Goal: Task Accomplishment & Management: Manage account settings

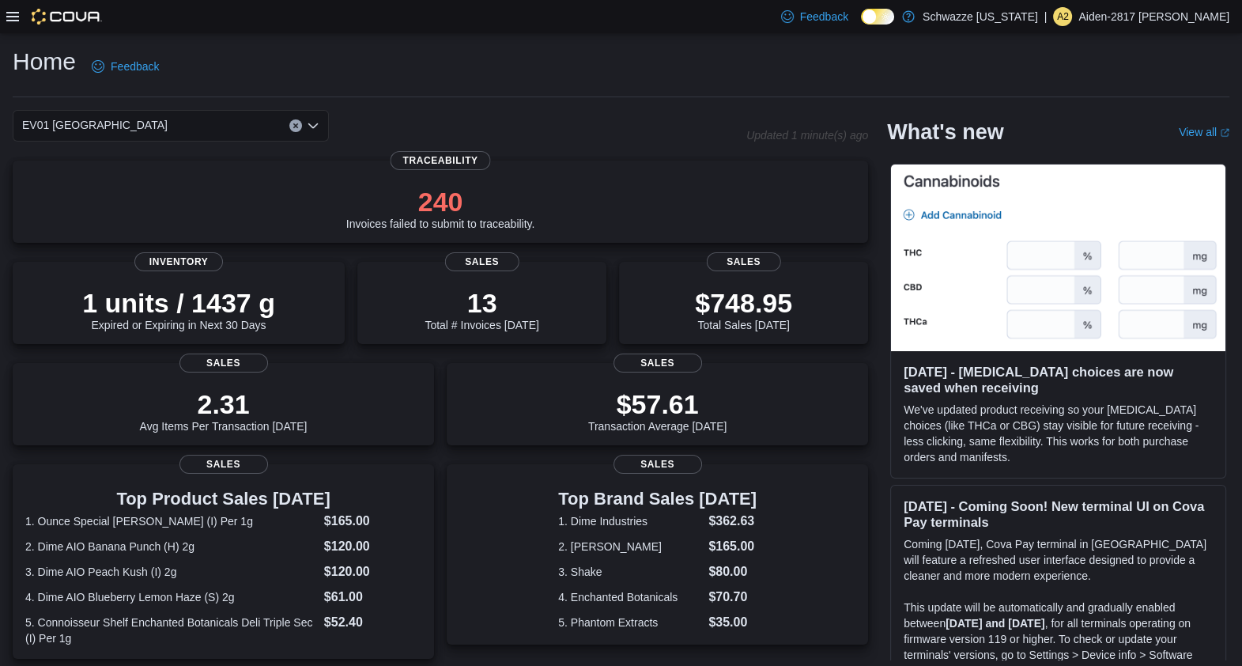
click at [11, 16] on icon at bounding box center [12, 16] width 13 height 13
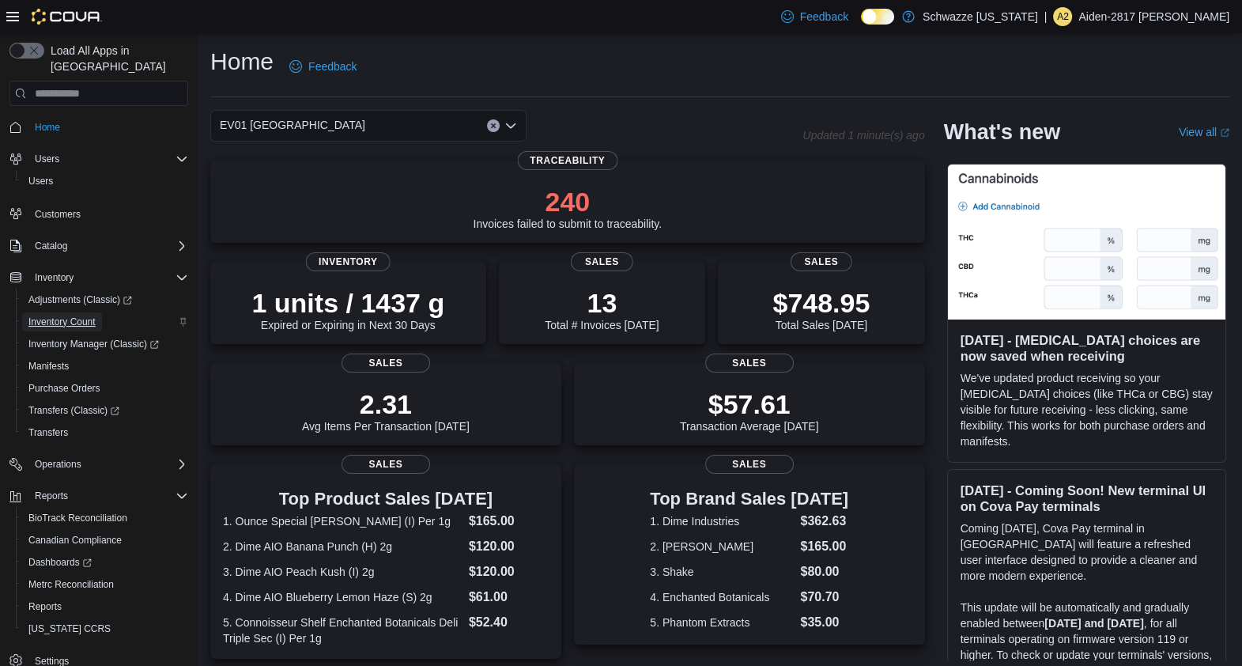
click at [63, 315] on span "Inventory Count" at bounding box center [61, 321] width 67 height 13
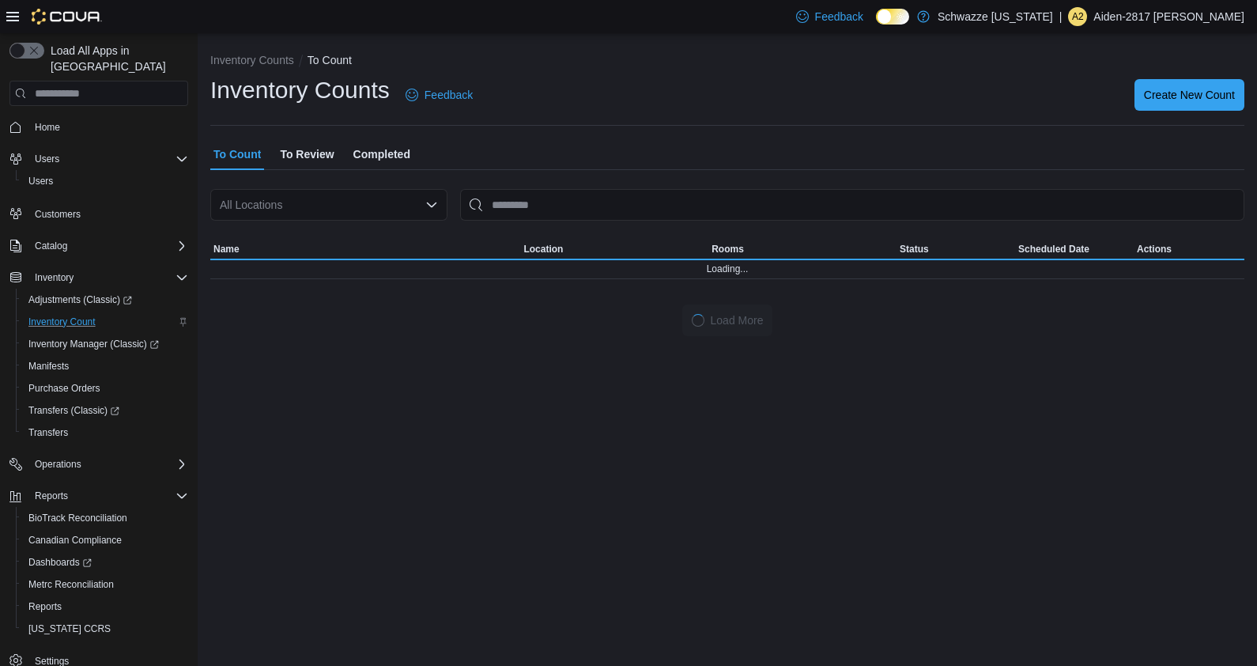
click at [2, 9] on div "Feedback Dark Mode Schwazze [US_STATE] | A2 Aiden-2817 [PERSON_NAME]" at bounding box center [628, 16] width 1257 height 33
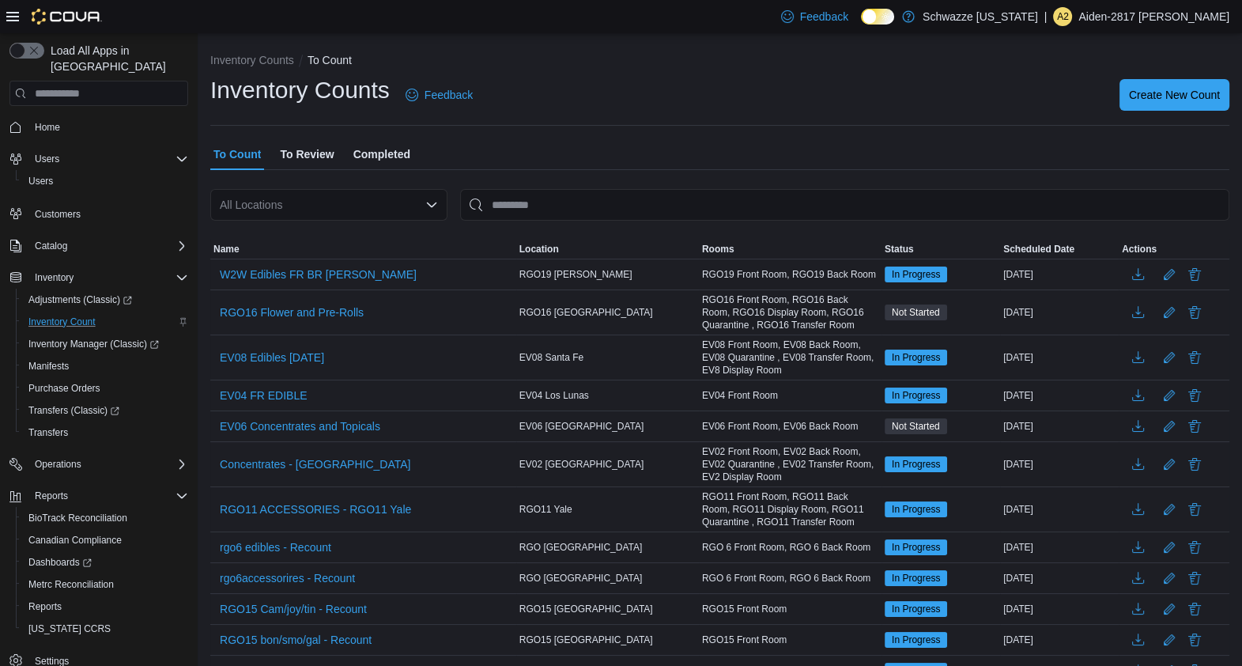
click at [11, 12] on icon at bounding box center [12, 16] width 13 height 9
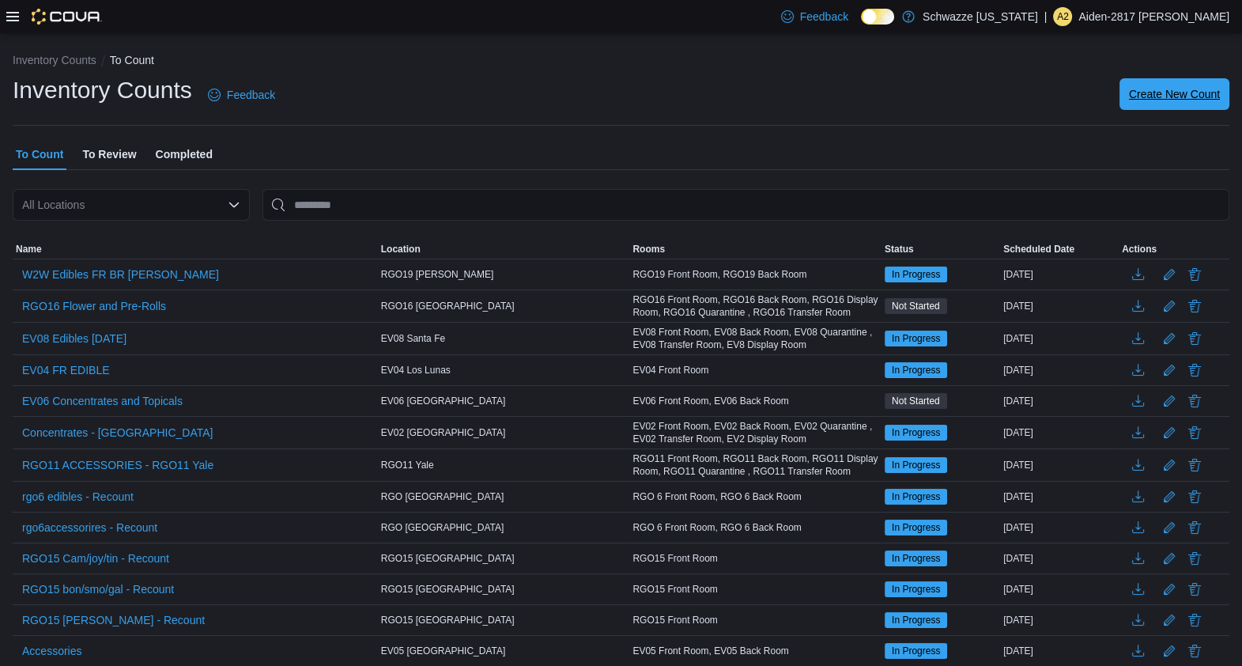
click at [1206, 101] on span "Create New Count" at bounding box center [1174, 94] width 91 height 16
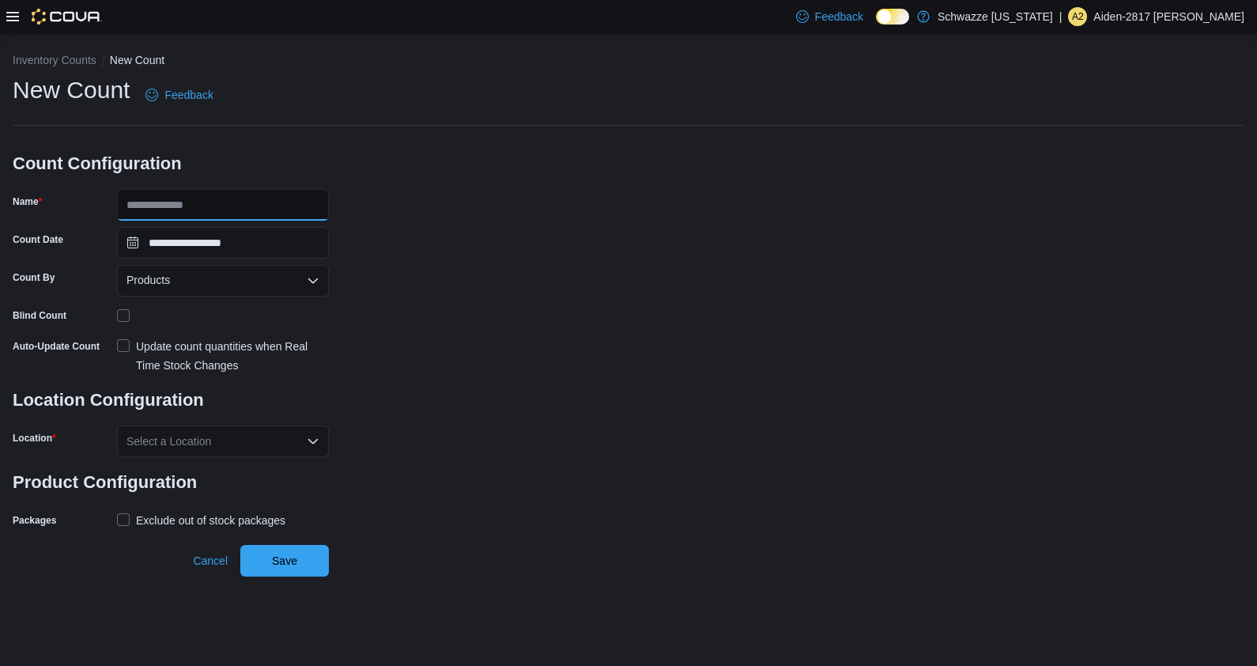
click at [256, 209] on input "Name" at bounding box center [223, 205] width 212 height 32
type input "*******"
click at [199, 281] on div "Products" at bounding box center [223, 281] width 212 height 32
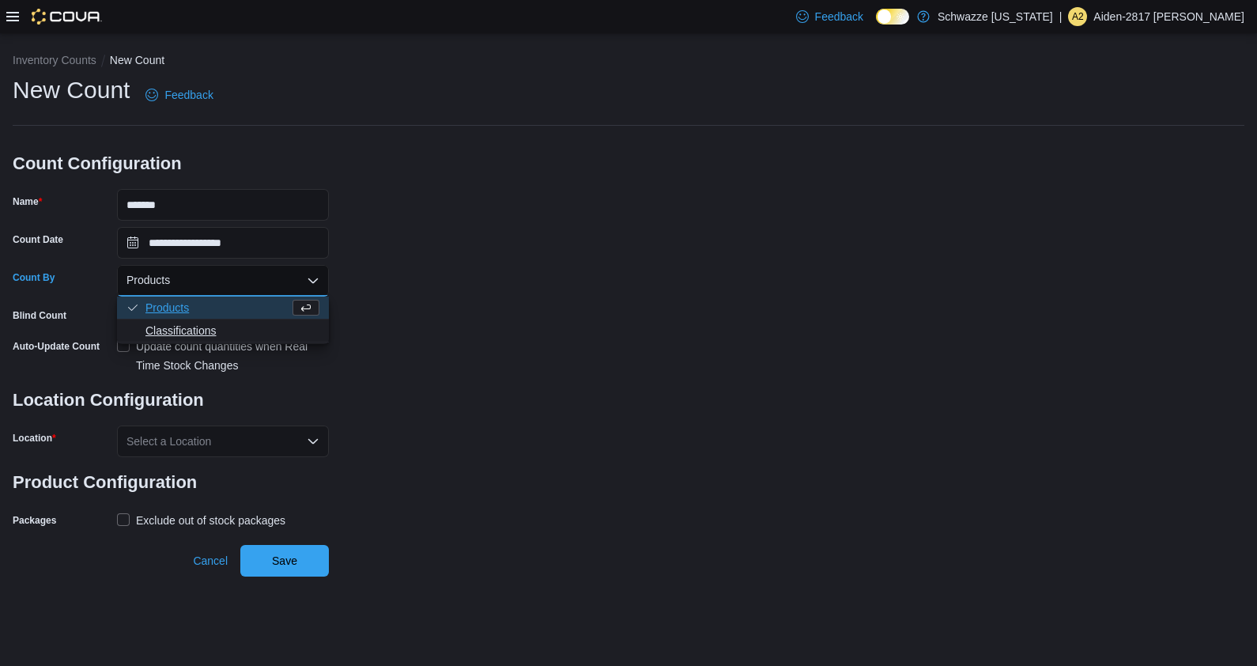
click at [194, 329] on span "Classifications" at bounding box center [232, 331] width 174 height 16
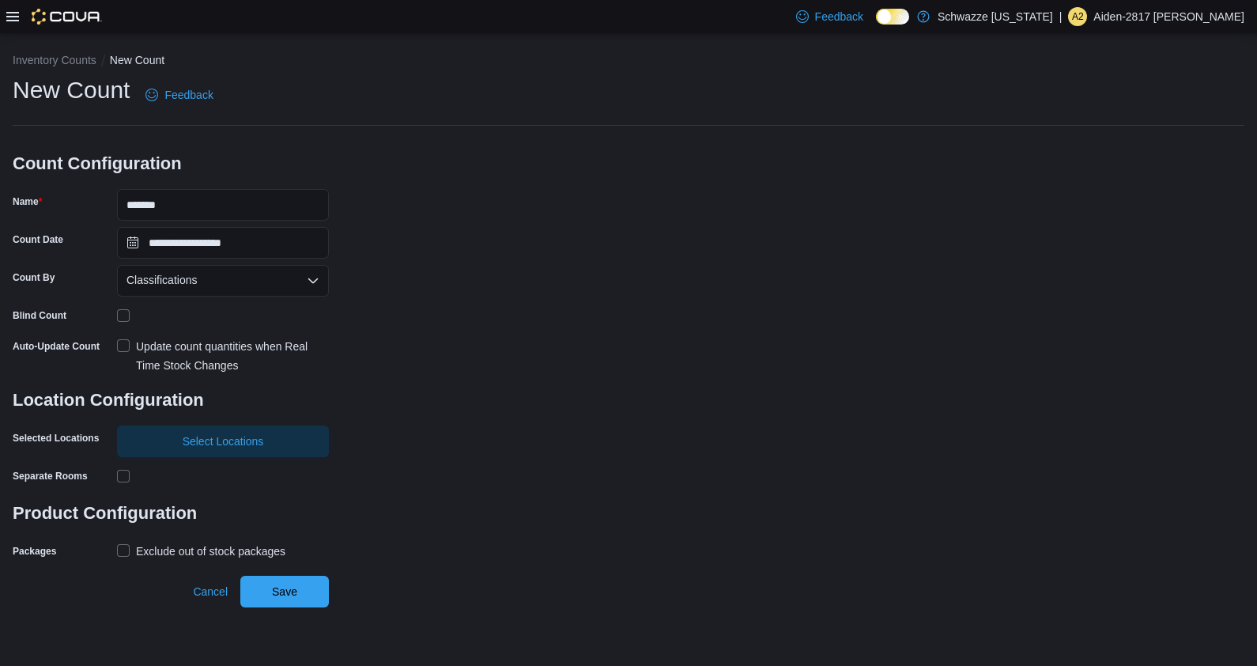
click at [183, 344] on div "Update count quantities when Real Time Stock Changes" at bounding box center [232, 356] width 193 height 38
click at [184, 436] on span "Select Locations" at bounding box center [223, 440] width 81 height 16
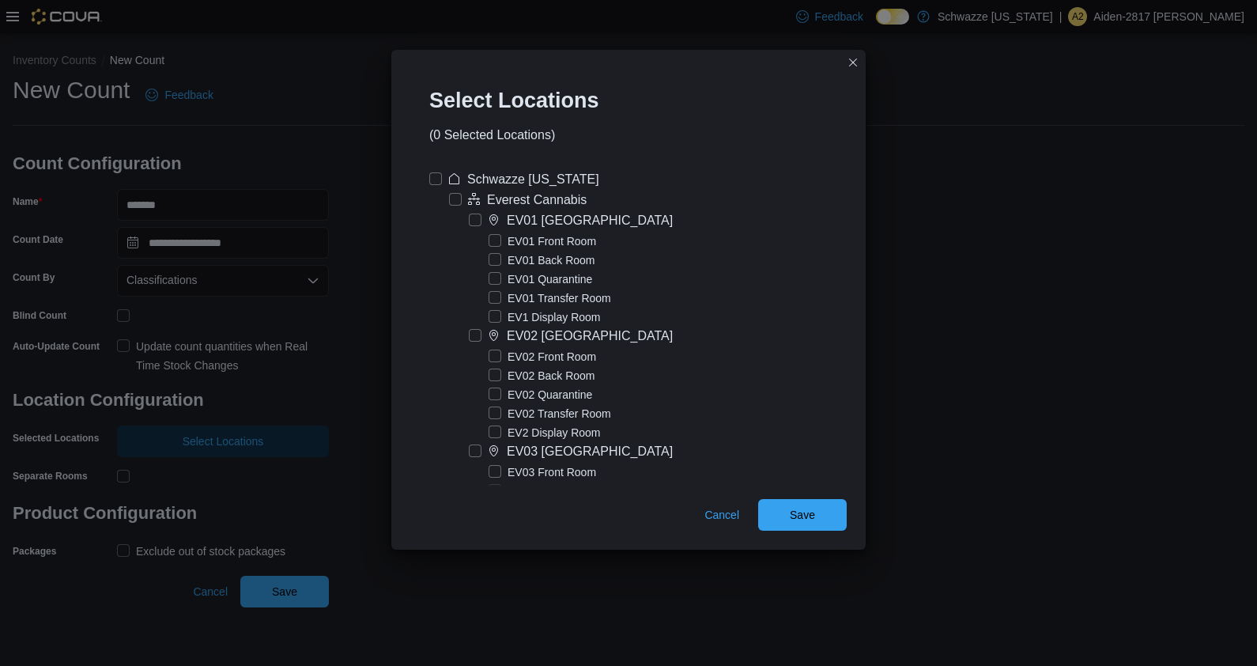
click at [470, 223] on label "EV01 [GEOGRAPHIC_DATA]" at bounding box center [571, 220] width 204 height 19
click at [772, 500] on span "Save" at bounding box center [803, 514] width 70 height 32
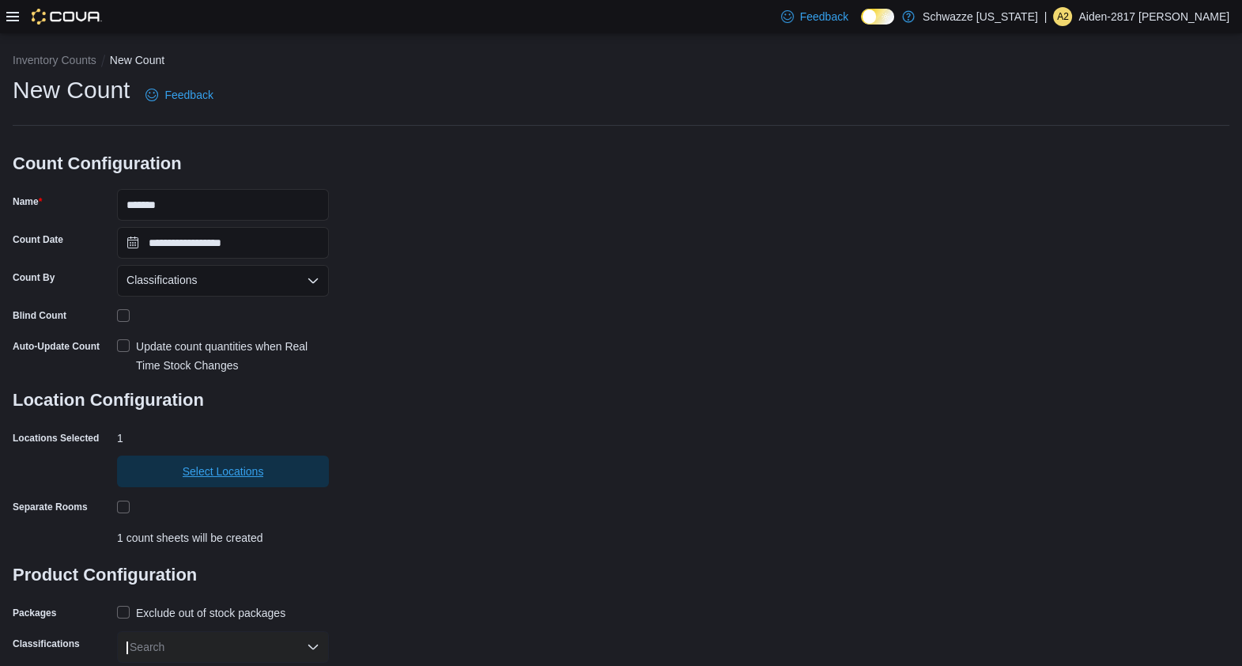
scroll to position [40, 0]
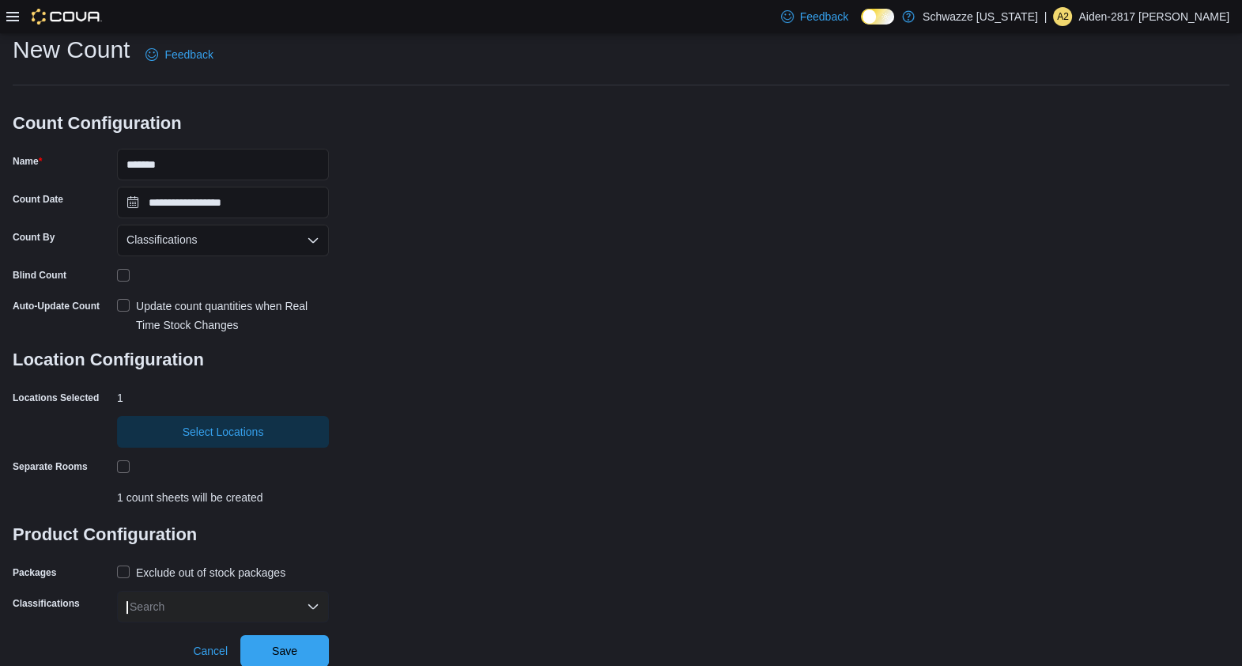
click at [164, 563] on div "Exclude out of stock packages" at bounding box center [210, 572] width 149 height 19
click at [166, 603] on div "Search" at bounding box center [223, 606] width 212 height 32
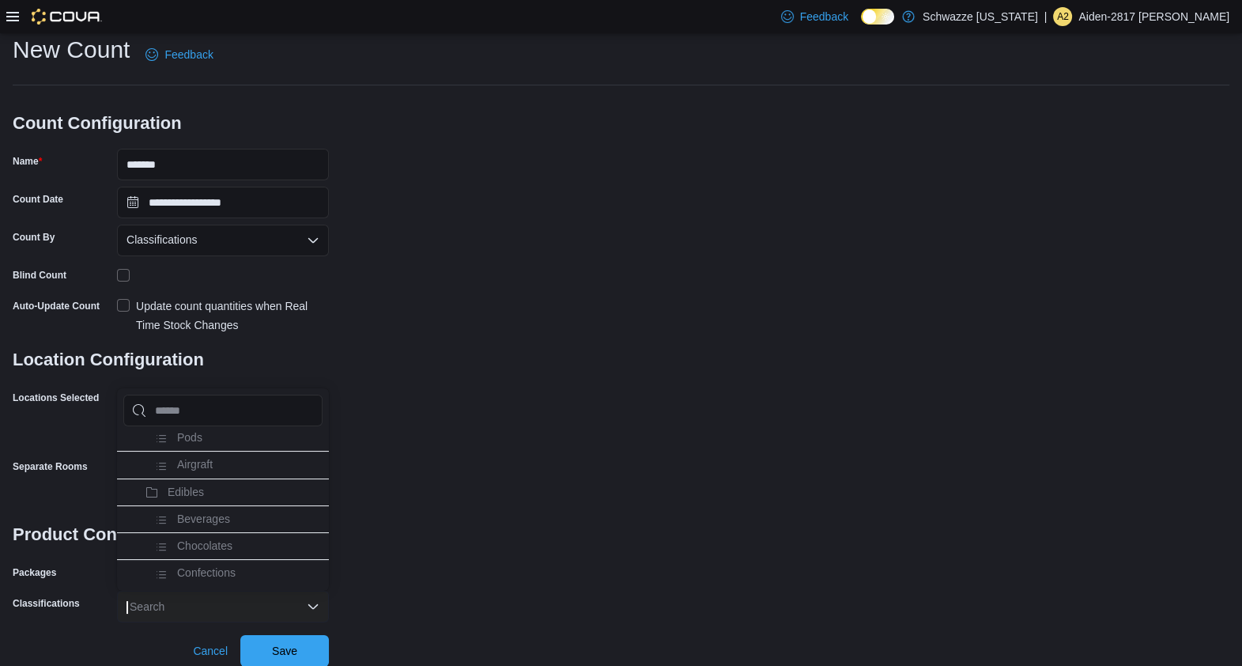
scroll to position [837, 0]
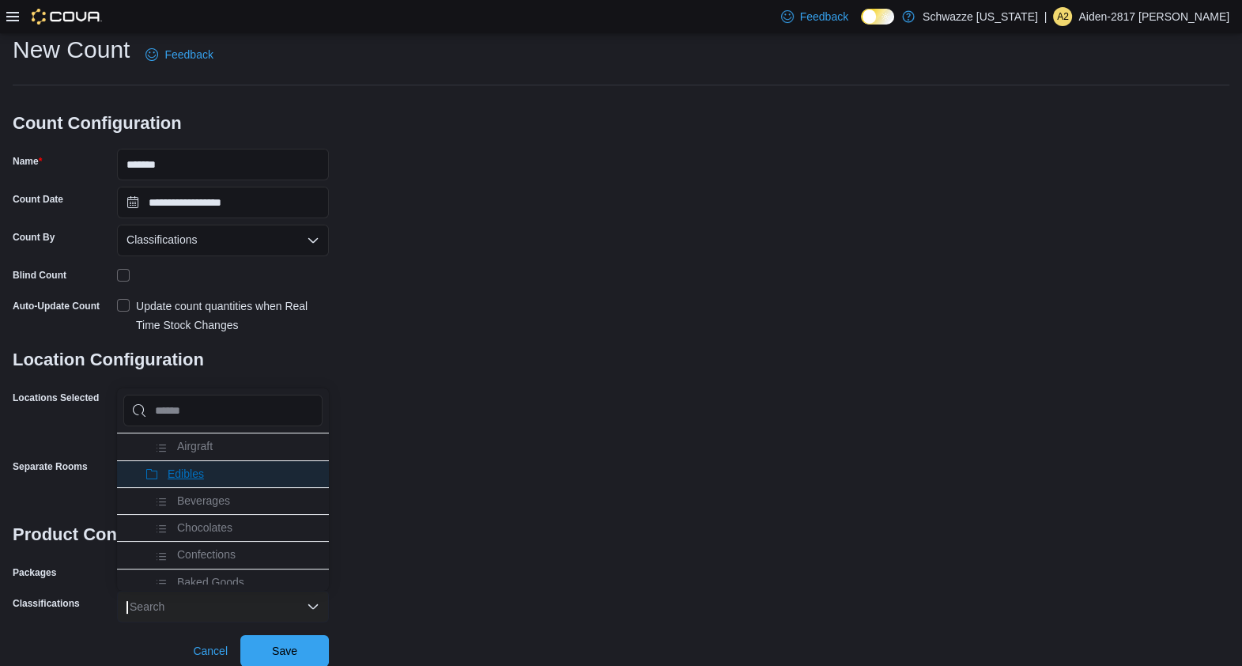
click at [215, 460] on li "Edibles" at bounding box center [223, 473] width 212 height 27
click at [387, 649] on div "**********" at bounding box center [621, 329] width 1242 height 673
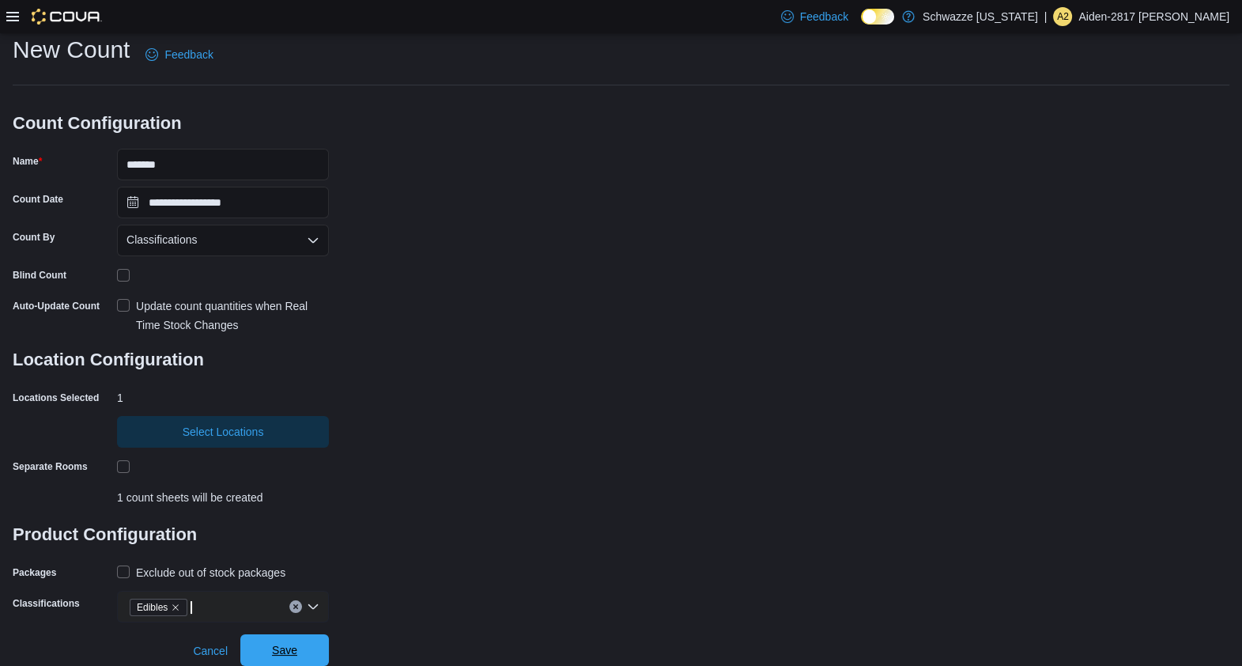
click at [308, 663] on span "Save" at bounding box center [285, 650] width 70 height 32
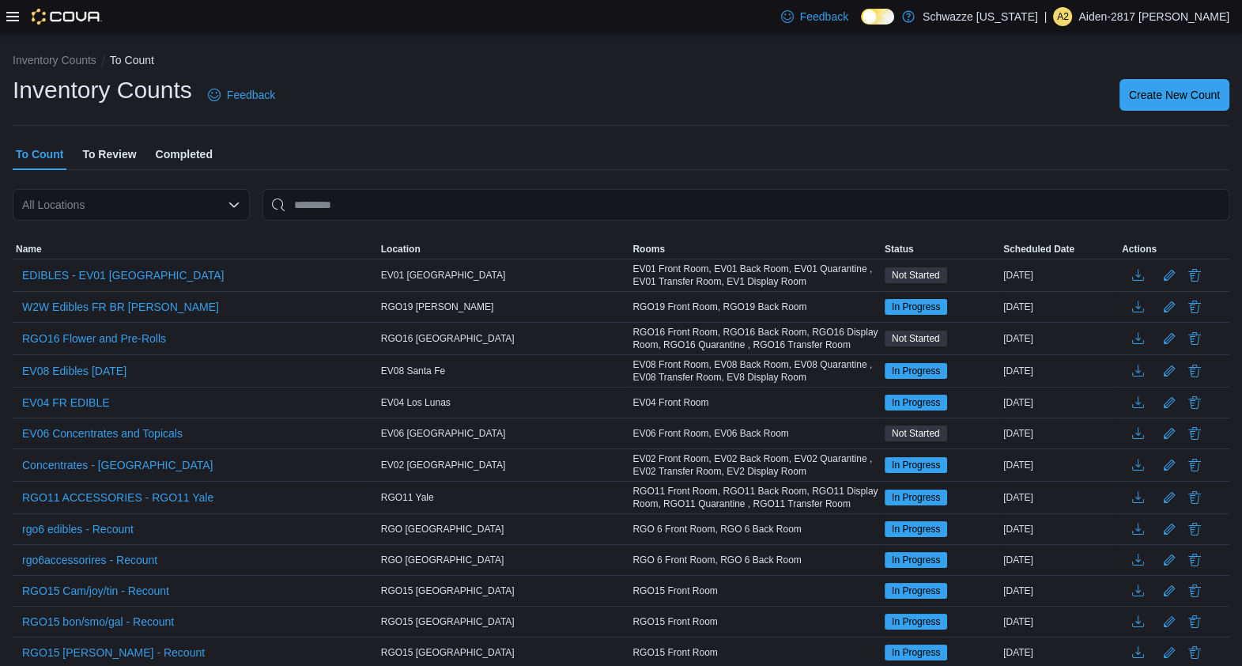
click at [1190, 77] on div "Inventory Counts Feedback Create New Count" at bounding box center [621, 94] width 1217 height 41
click at [1185, 103] on span "Create New Count" at bounding box center [1174, 94] width 91 height 32
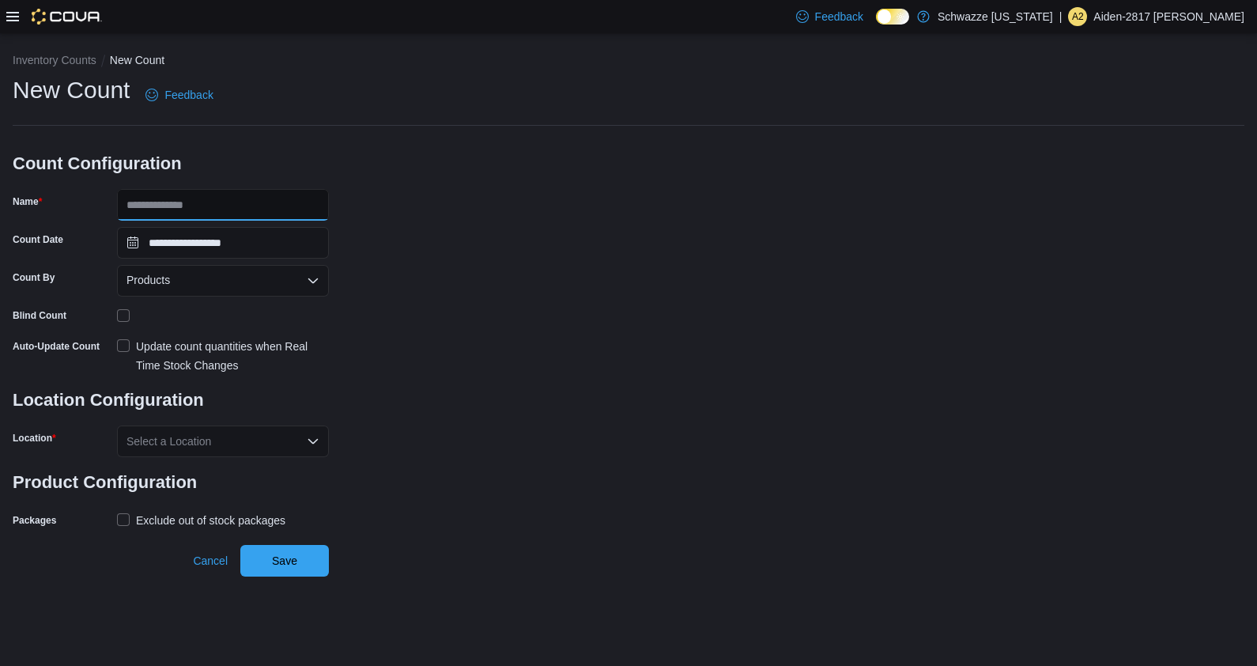
click at [288, 205] on input "Name" at bounding box center [223, 205] width 212 height 32
type input "**********"
click at [264, 285] on div "Products" at bounding box center [223, 281] width 212 height 32
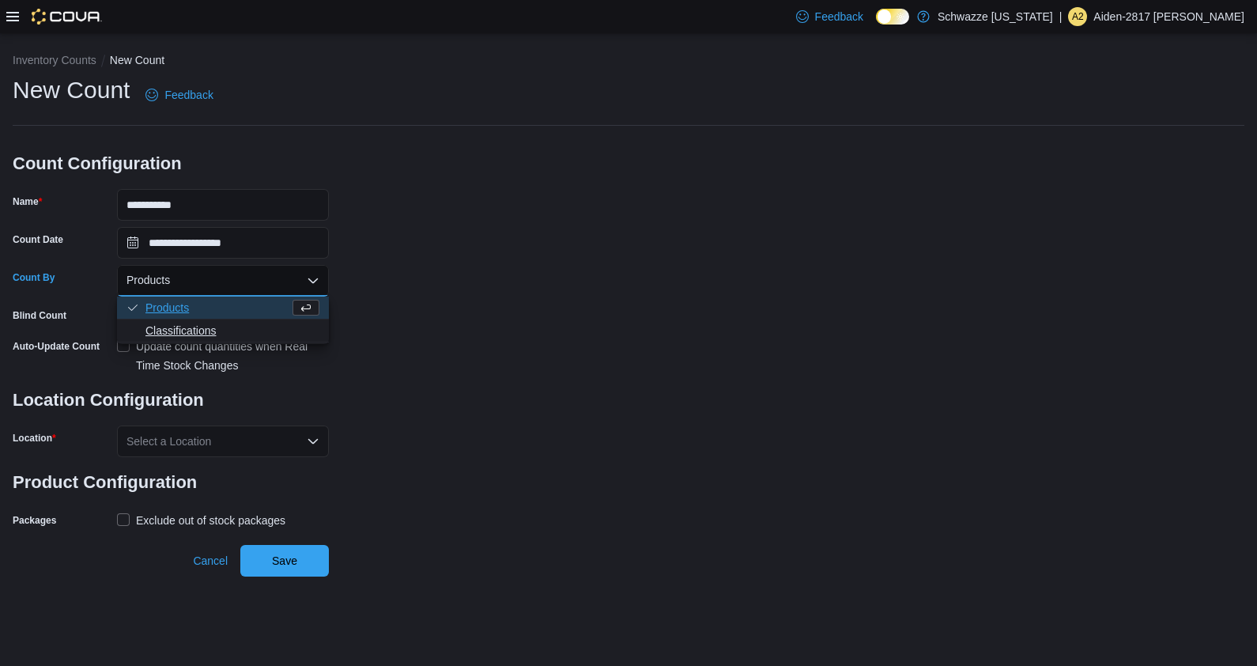
click at [246, 335] on span "Classifications" at bounding box center [232, 331] width 174 height 16
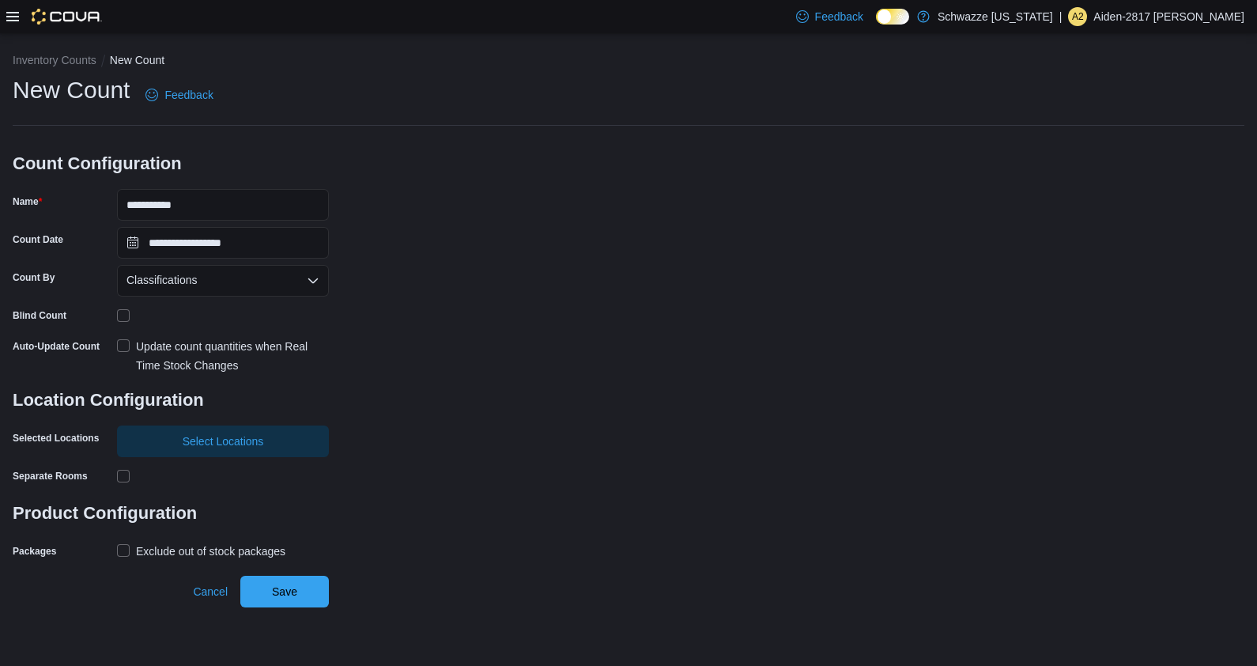
click at [206, 348] on div "Update count quantities when Real Time Stock Changes" at bounding box center [232, 356] width 193 height 38
click at [241, 440] on span "Select Locations" at bounding box center [223, 440] width 81 height 16
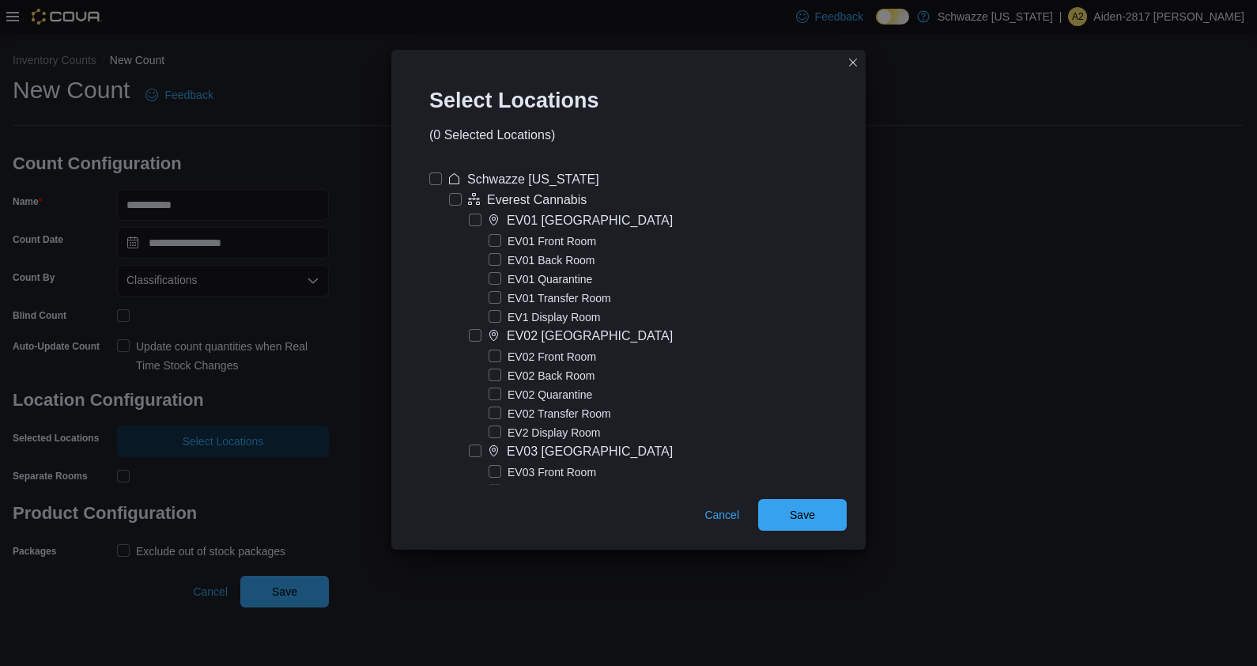
click at [474, 227] on label "EV01 [GEOGRAPHIC_DATA]" at bounding box center [571, 220] width 204 height 19
click at [794, 512] on span "Save" at bounding box center [802, 514] width 25 height 16
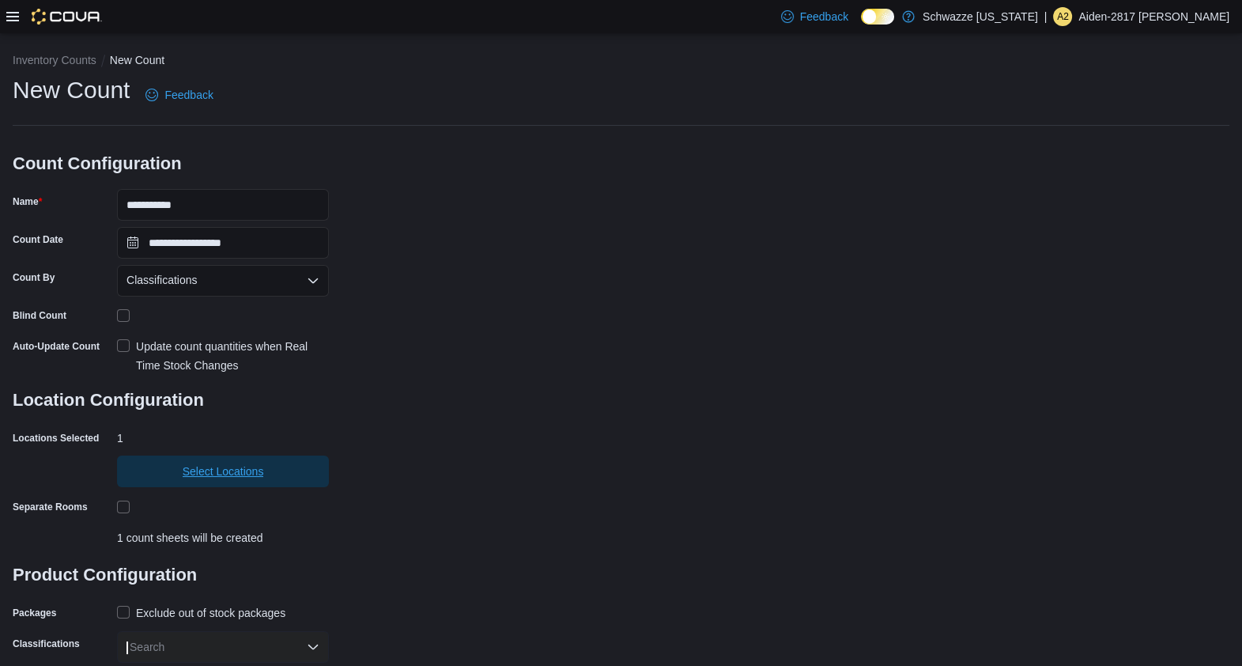
scroll to position [40, 0]
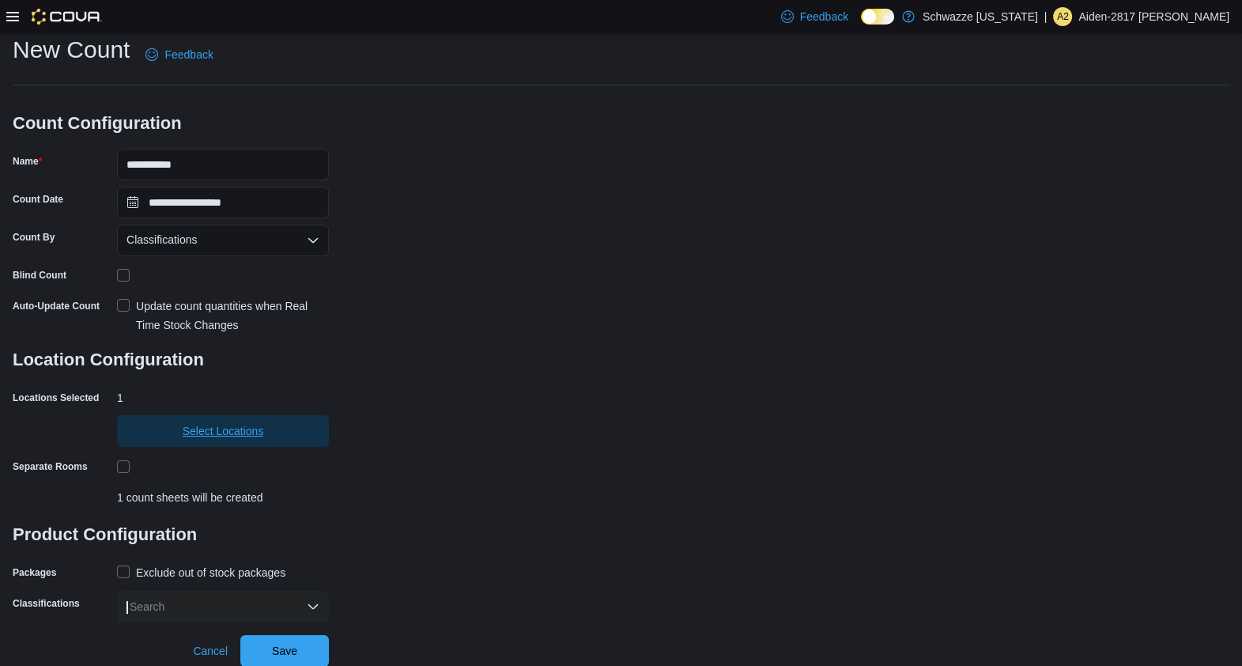
click at [240, 436] on span "Select Locations" at bounding box center [223, 431] width 81 height 16
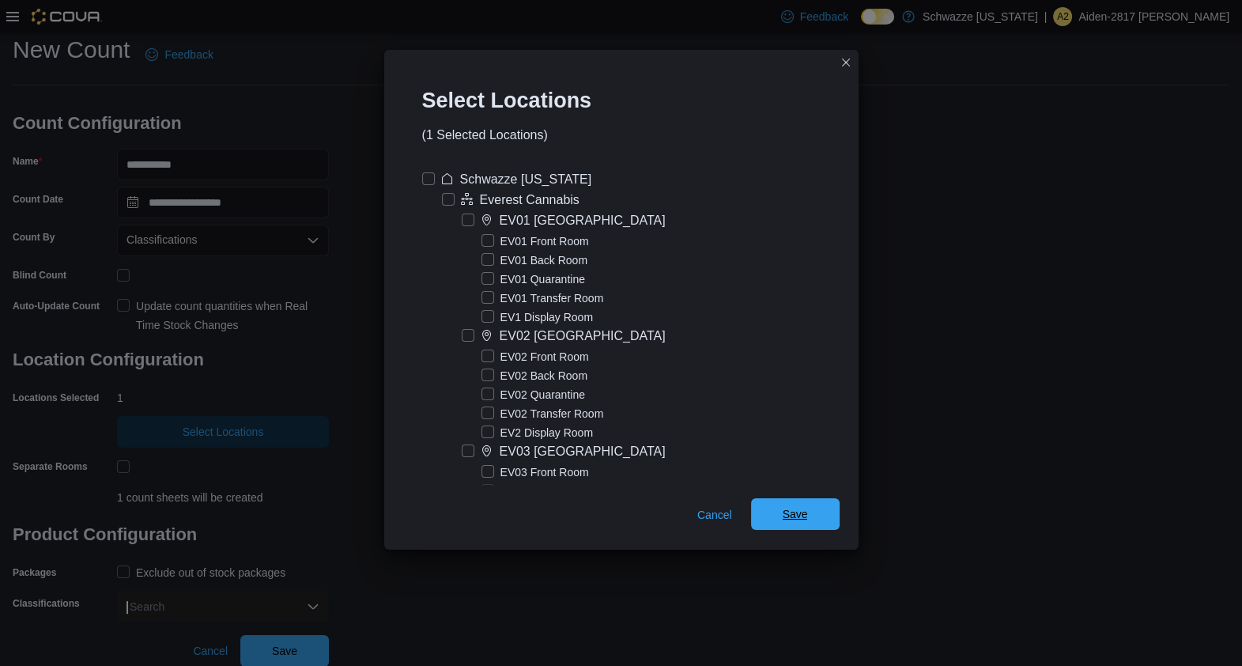
click at [789, 511] on span "Save" at bounding box center [795, 514] width 25 height 16
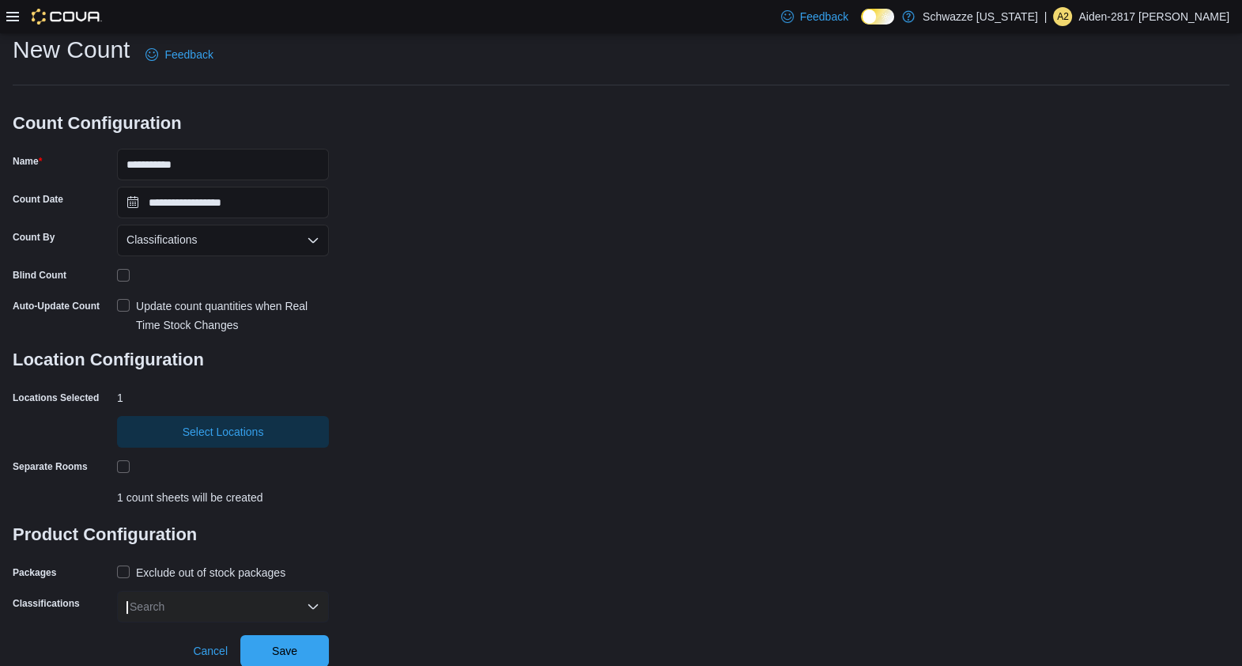
click at [127, 577] on label "Exclude out of stock packages" at bounding box center [201, 572] width 168 height 19
click at [198, 613] on div "Search" at bounding box center [223, 606] width 212 height 32
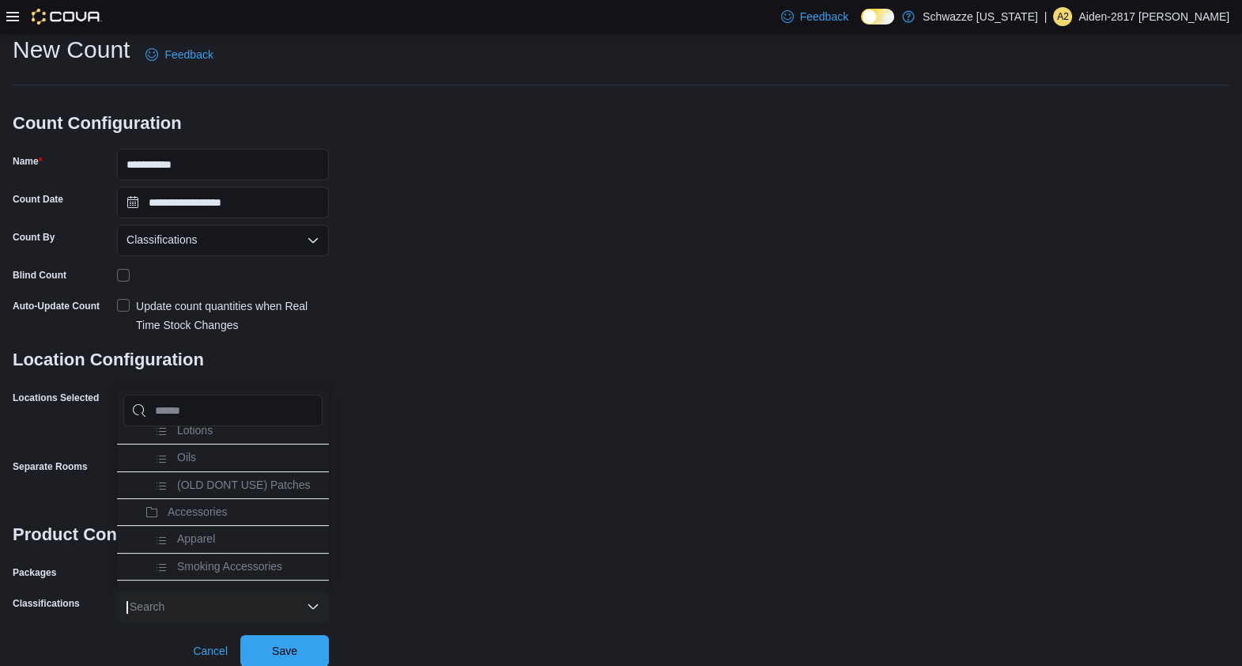
scroll to position [1207, 0]
click at [209, 504] on span "Accessories" at bounding box center [197, 510] width 59 height 13
click at [397, 599] on div "**********" at bounding box center [621, 328] width 1217 height 588
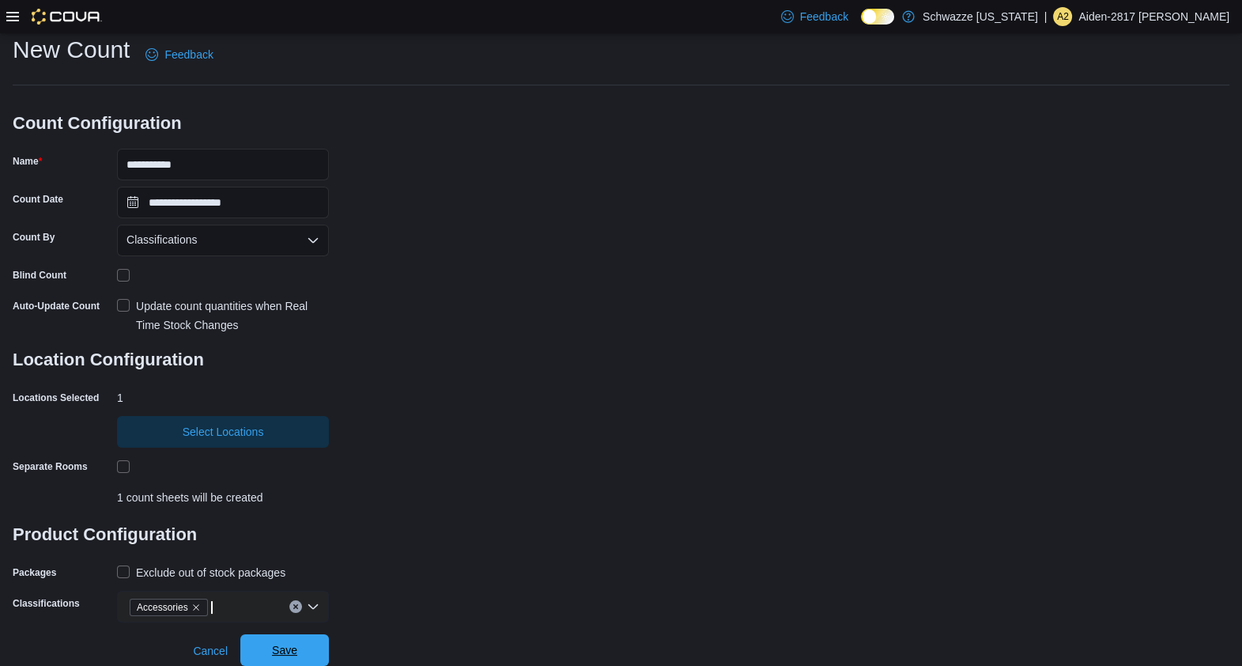
click at [300, 660] on span "Save" at bounding box center [285, 650] width 70 height 32
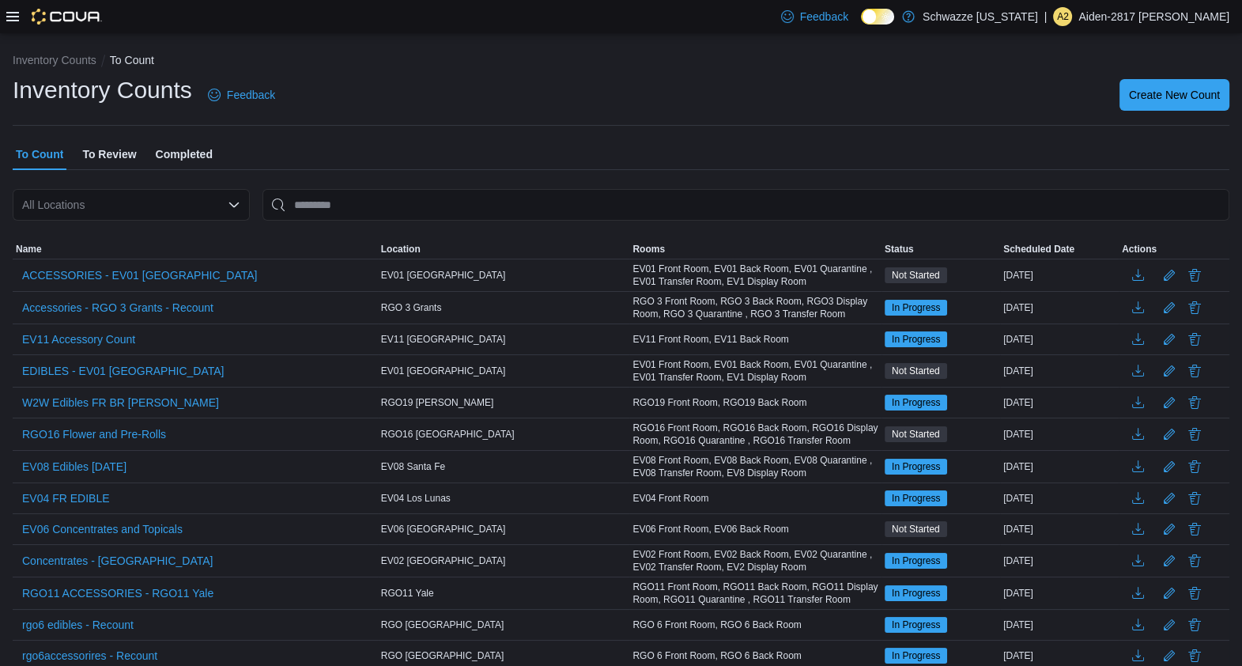
click at [657, 153] on div "To Count To Review Completed" at bounding box center [621, 154] width 1217 height 32
